Goal: Navigation & Orientation: Find specific page/section

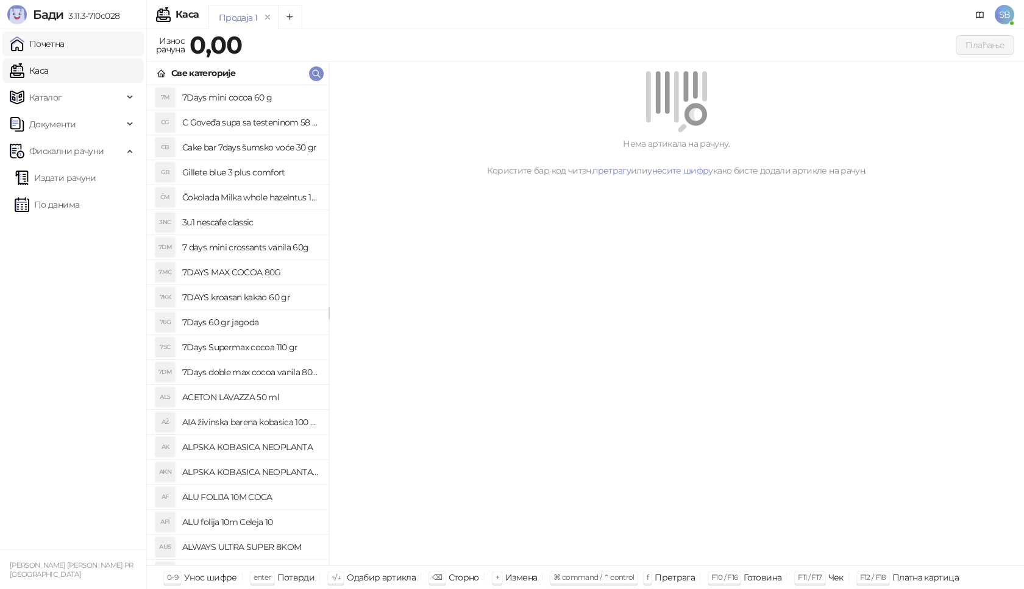
click at [54, 49] on link "Почетна" at bounding box center [37, 44] width 55 height 24
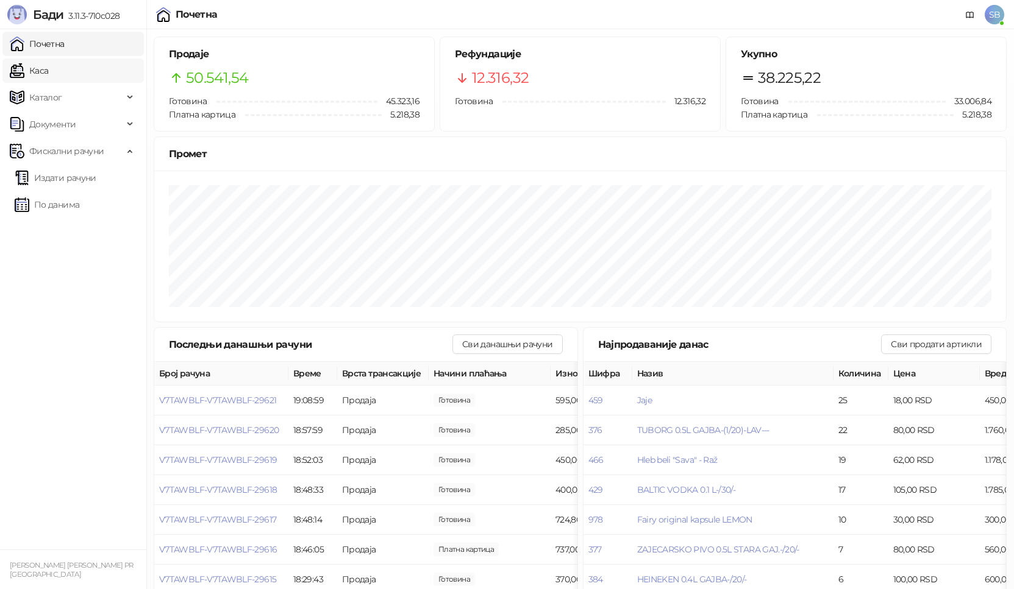
click at [44, 71] on link "Каса" at bounding box center [29, 71] width 38 height 24
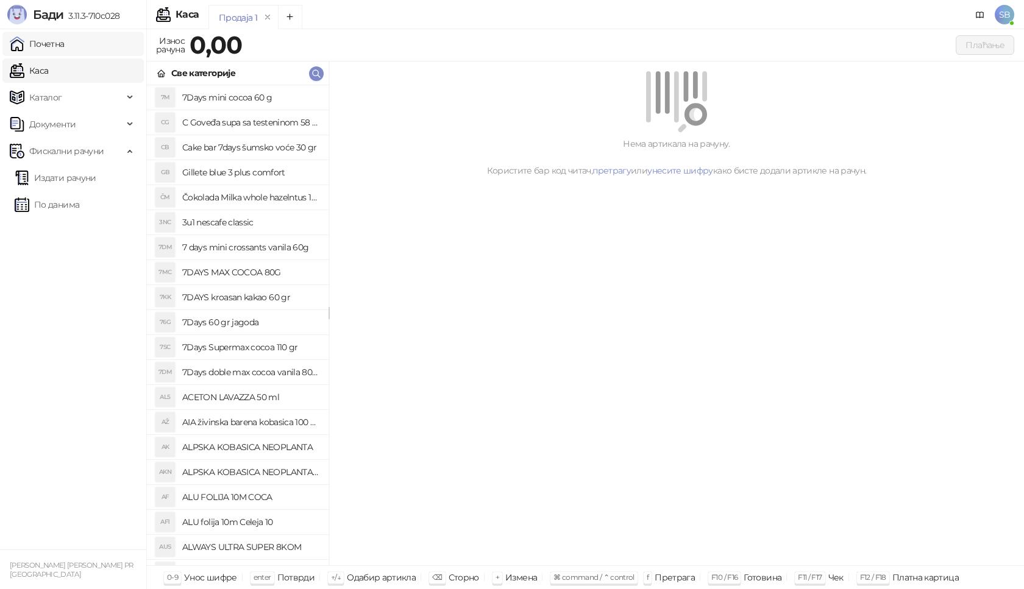
click at [56, 46] on link "Почетна" at bounding box center [37, 44] width 55 height 24
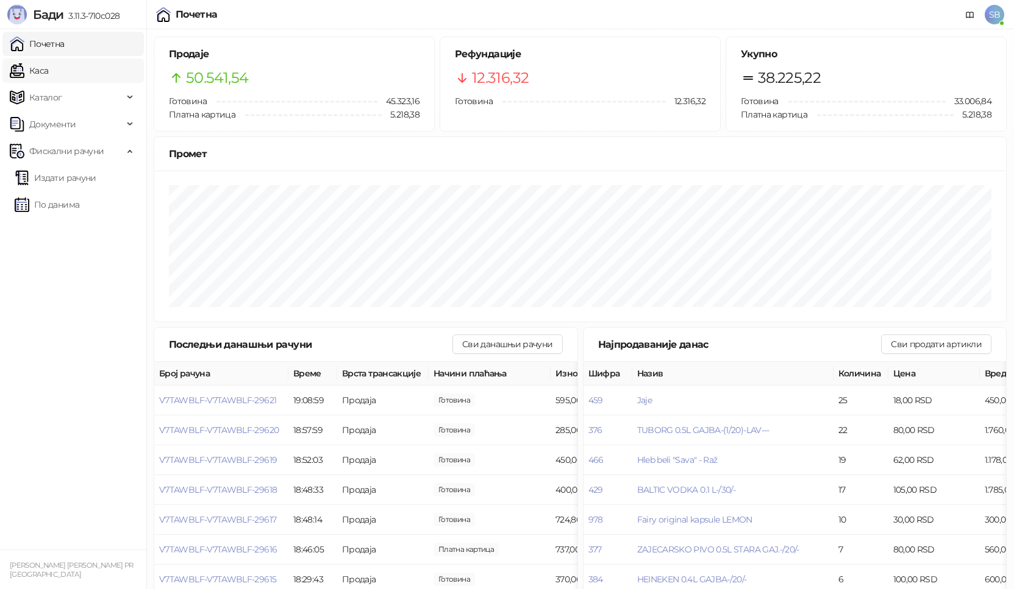
click at [34, 74] on link "Каса" at bounding box center [29, 71] width 38 height 24
